Goal: Navigation & Orientation: Find specific page/section

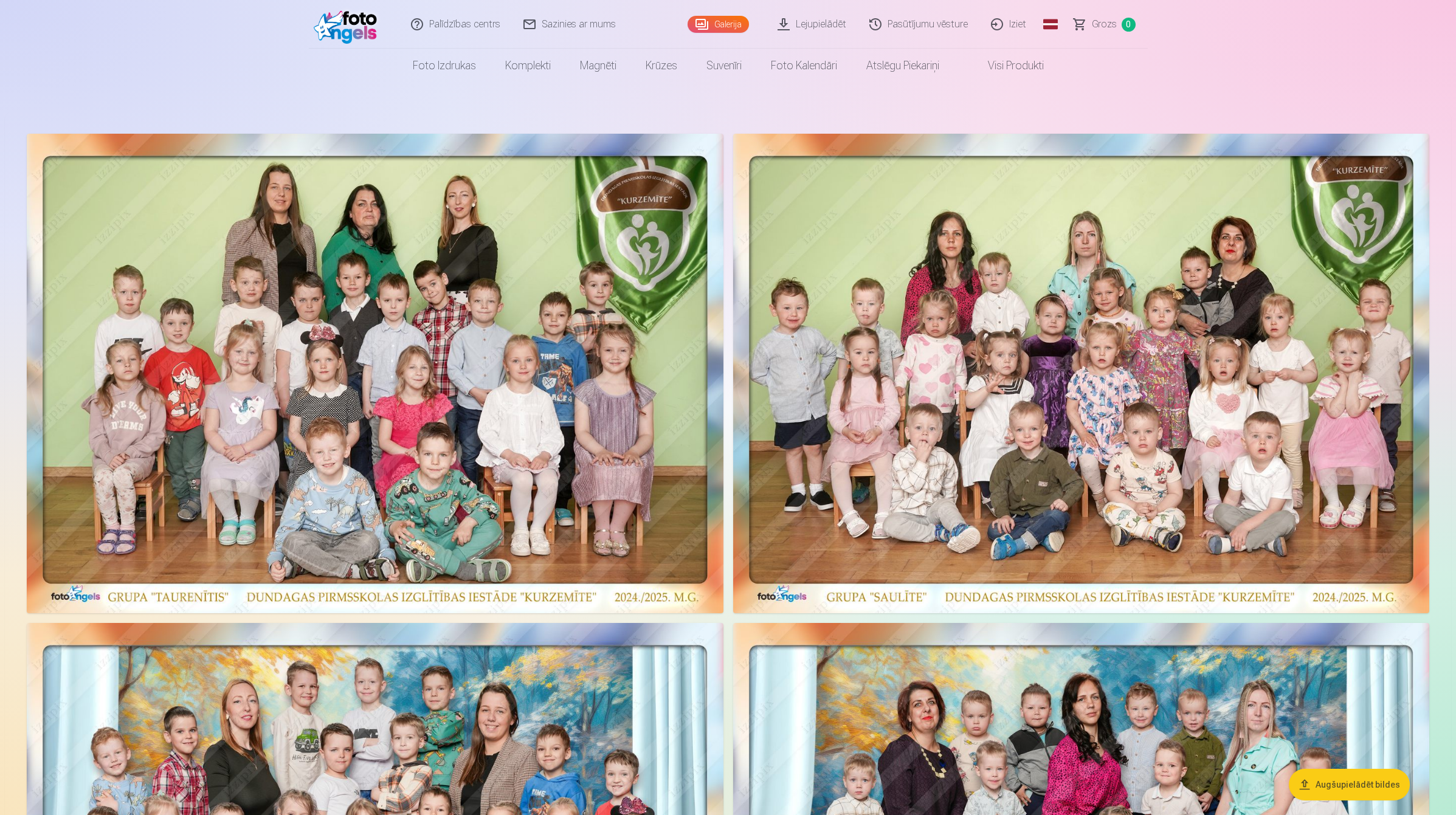
click at [927, 25] on link "Pasūtījumu vēsture" at bounding box center [919, 24] width 121 height 48
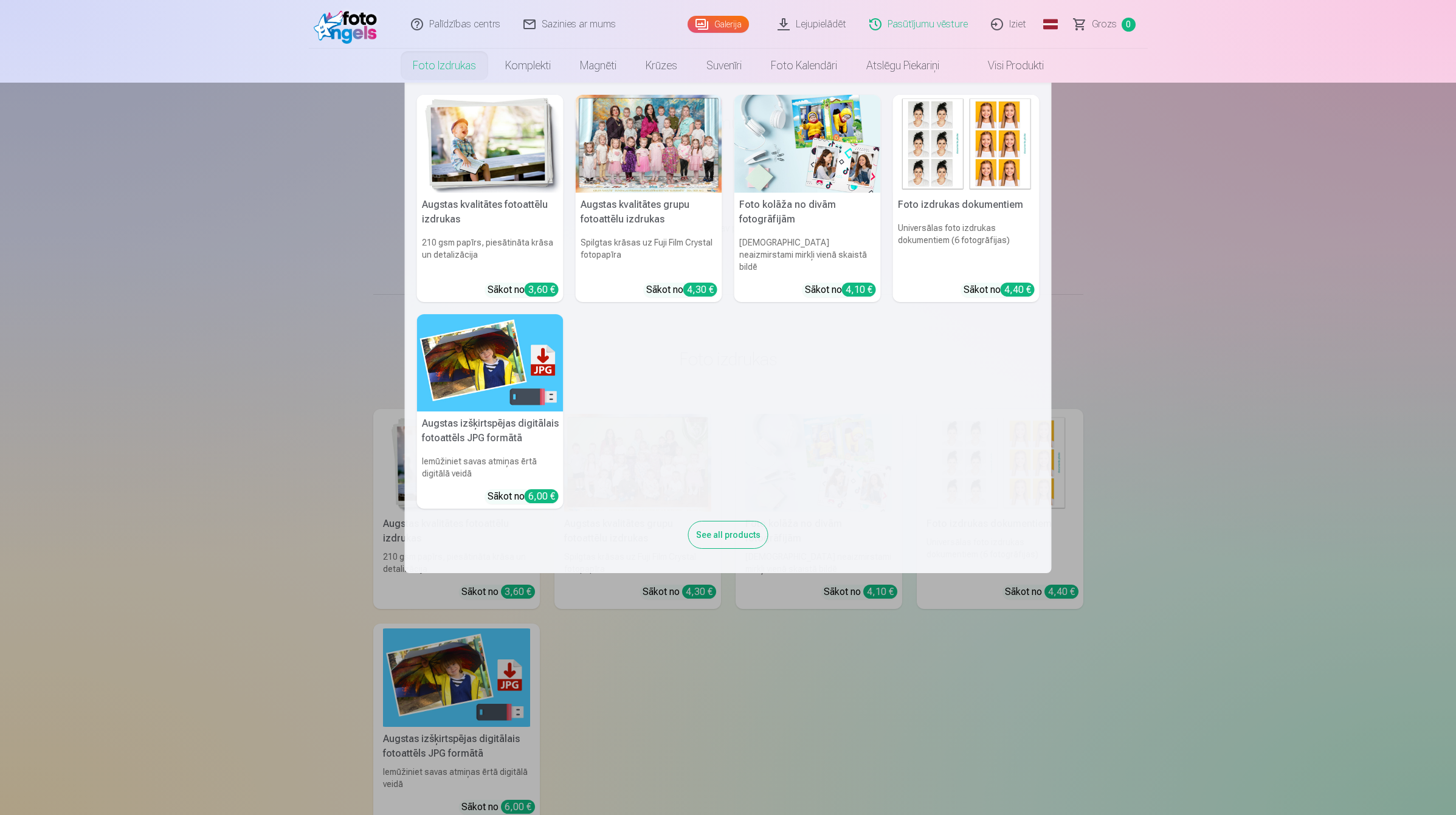
click at [439, 65] on link "Foto izdrukas" at bounding box center [444, 65] width 93 height 34
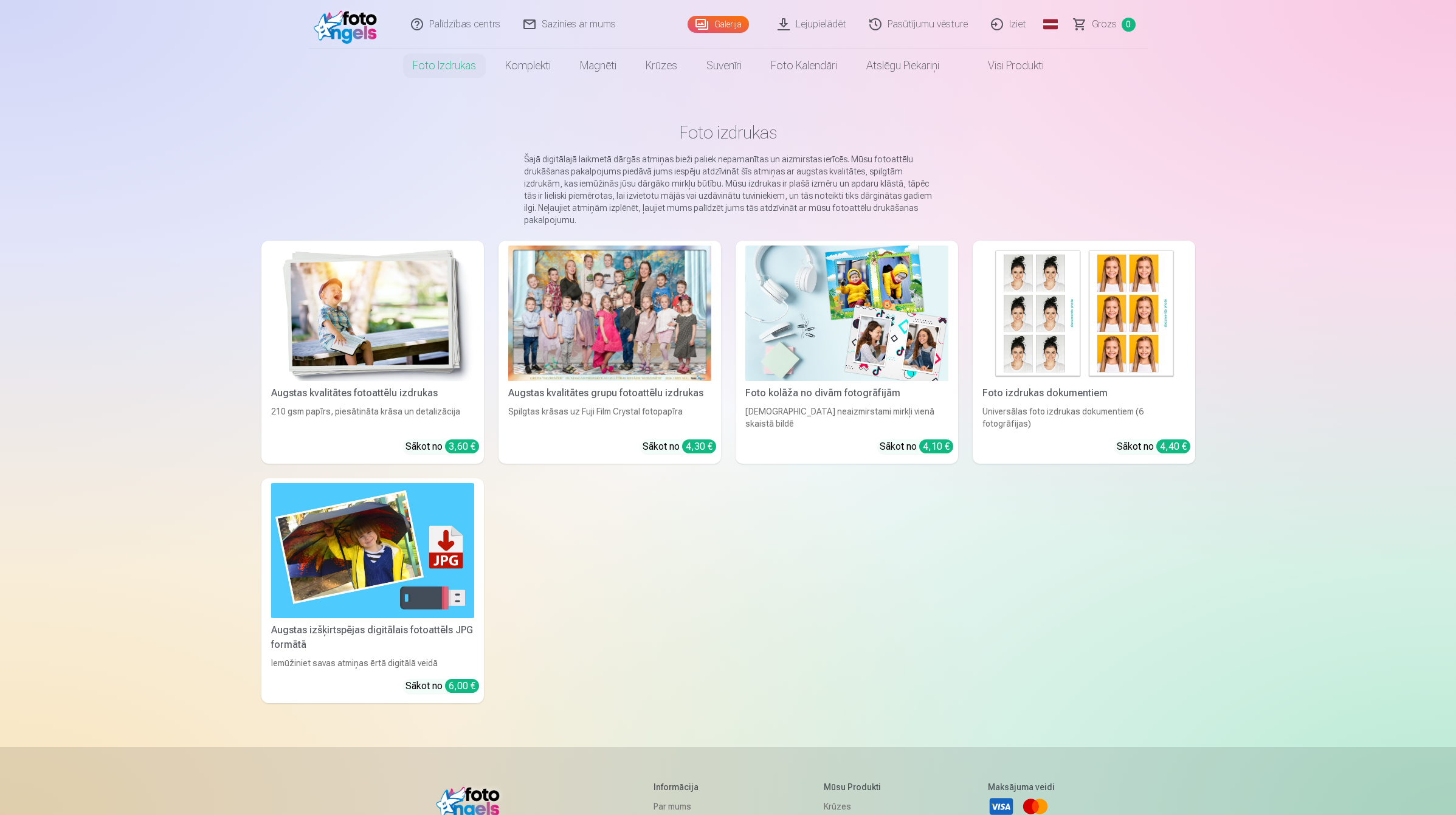
click at [357, 31] on img at bounding box center [348, 24] width 70 height 38
